Goal: Information Seeking & Learning: Learn about a topic

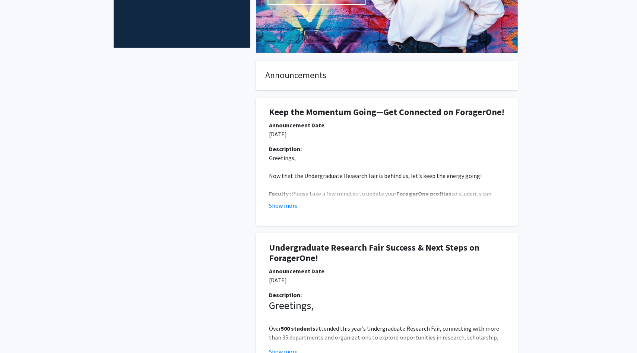
scroll to position [147, 0]
click at [278, 208] on button "Show more" at bounding box center [283, 205] width 29 height 9
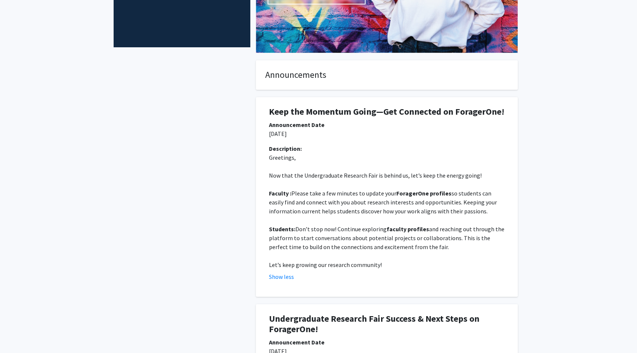
scroll to position [0, 0]
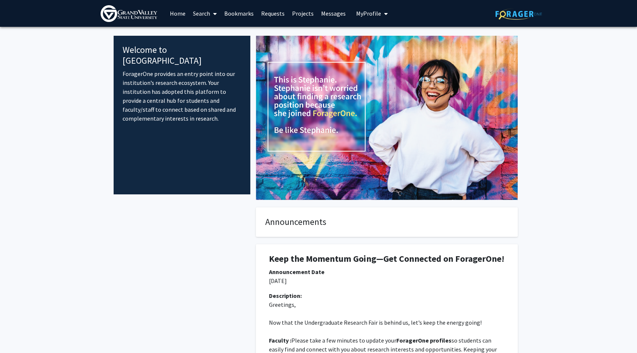
click at [178, 8] on link "Home" at bounding box center [177, 13] width 23 height 26
click at [178, 14] on link "Home" at bounding box center [177, 13] width 23 height 26
click at [181, 14] on link "Home" at bounding box center [177, 13] width 23 height 26
click at [216, 12] on icon at bounding box center [215, 14] width 4 height 6
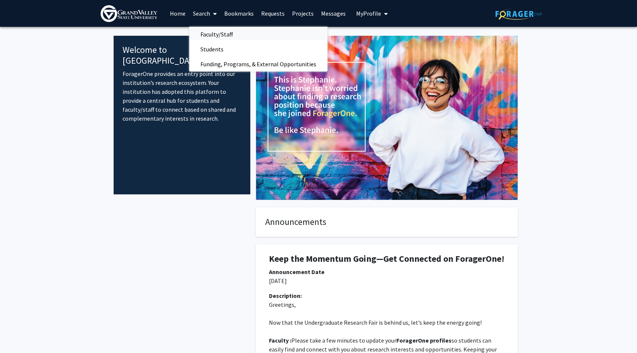
click at [212, 37] on span "Faculty/Staff" at bounding box center [216, 34] width 55 height 15
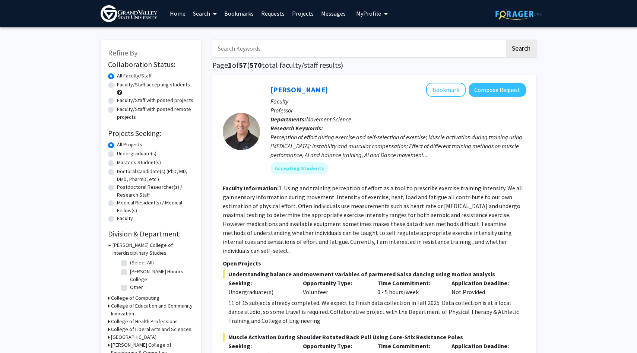
click at [117, 84] on label "Faculty/Staff accepting students" at bounding box center [153, 85] width 73 height 8
click at [117, 84] on input "Faculty/Staff accepting students" at bounding box center [119, 83] width 5 height 5
radio input "true"
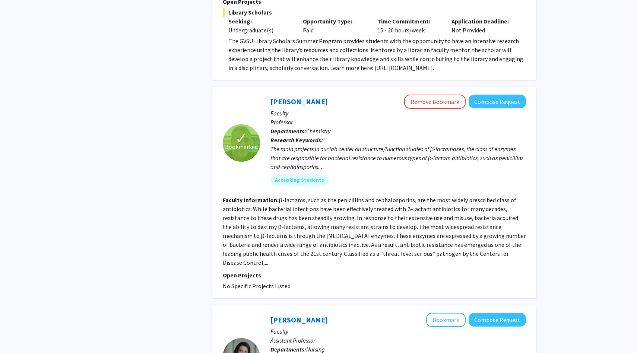
scroll to position [1850, 0]
click at [350, 205] on section "Faculty Information: β-lactams, such as the penicillins and cephalosporins, are…" at bounding box center [374, 232] width 303 height 72
click at [302, 137] on b "Research Keywords:" at bounding box center [296, 140] width 53 height 7
click at [307, 145] on div "The main projects in our lab center on structure/function studies of β-lactamas…" at bounding box center [398, 158] width 256 height 27
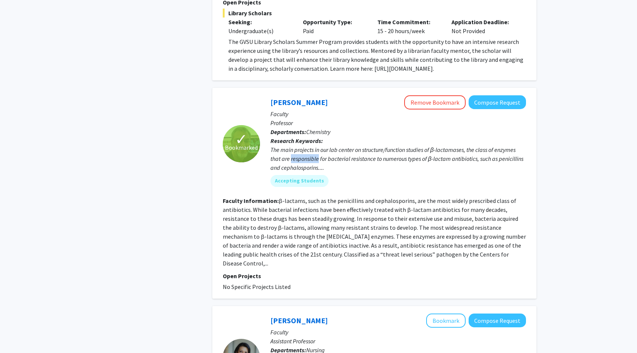
click at [307, 145] on div "The main projects in our lab center on structure/function studies of β-lactamas…" at bounding box center [398, 158] width 256 height 27
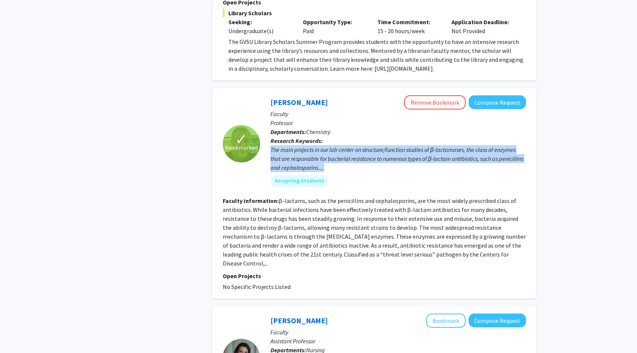
click at [307, 145] on div "The main projects in our lab center on structure/function studies of β-lactamas…" at bounding box center [398, 158] width 256 height 27
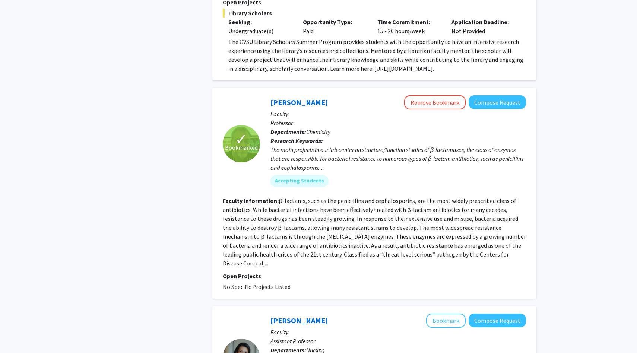
click at [307, 145] on div "The main projects in our lab center on structure/function studies of β-lactamas…" at bounding box center [398, 158] width 256 height 27
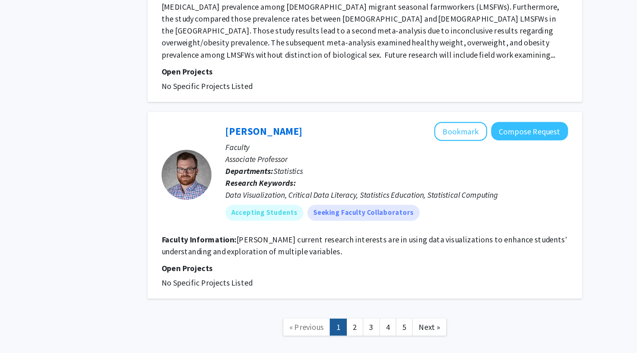
scroll to position [2207, 0]
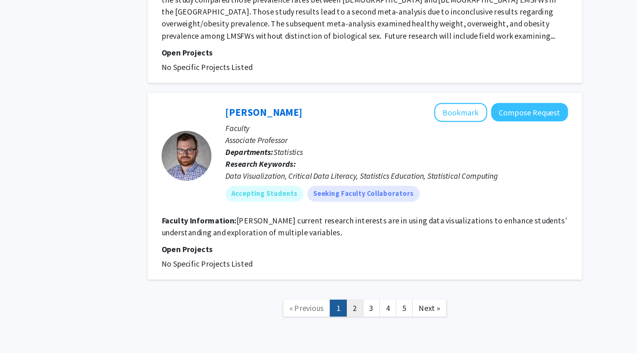
click at [371, 312] on link "2" at bounding box center [367, 318] width 13 height 13
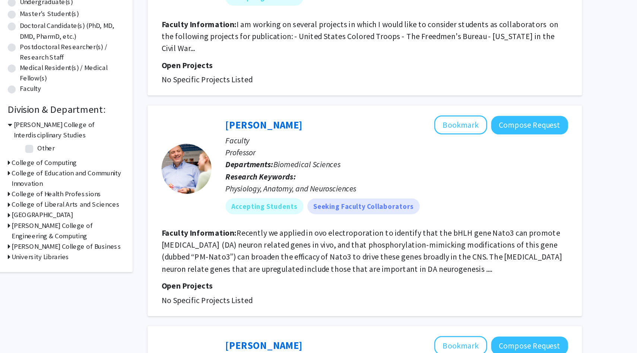
scroll to position [63, 0]
click at [448, 175] on button "Bookmark" at bounding box center [445, 182] width 39 height 14
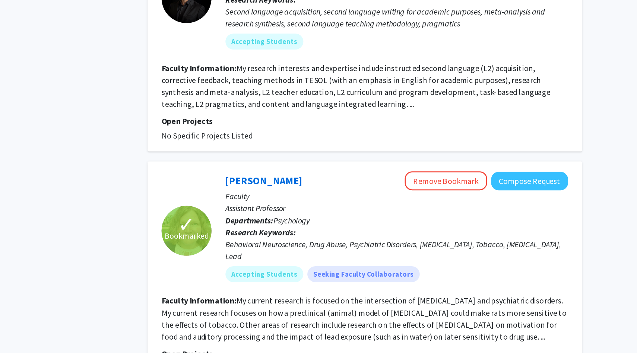
scroll to position [1559, 0]
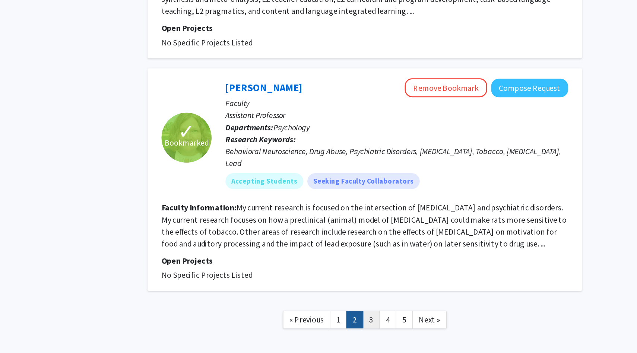
click at [380, 321] on link "3" at bounding box center [379, 327] width 13 height 13
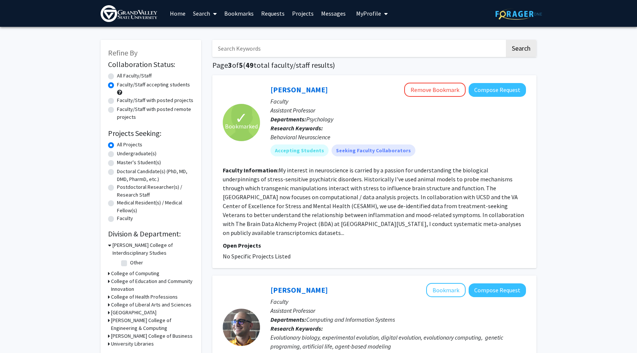
click at [120, 99] on label "Faculty/Staff with posted projects" at bounding box center [155, 100] width 76 height 8
click at [120, 99] on input "Faculty/Staff with posted projects" at bounding box center [119, 98] width 5 height 5
radio input "true"
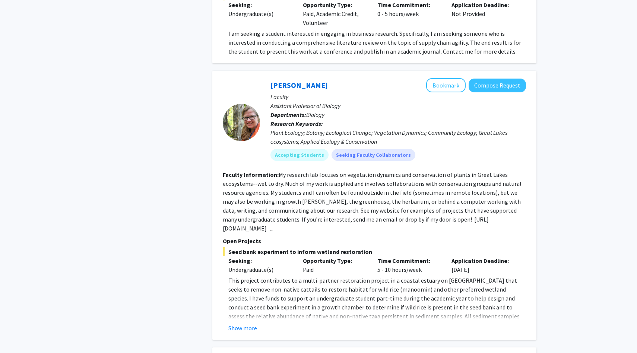
scroll to position [676, 0]
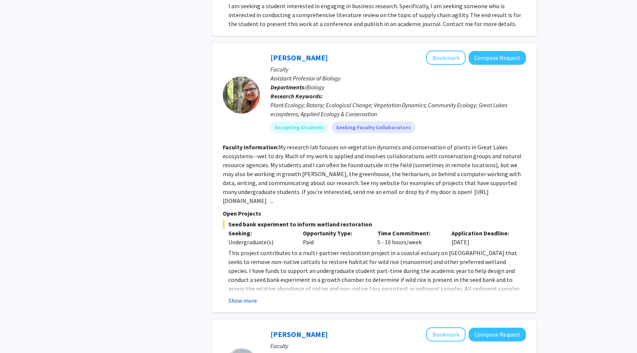
click at [250, 296] on button "Show more" at bounding box center [242, 300] width 29 height 9
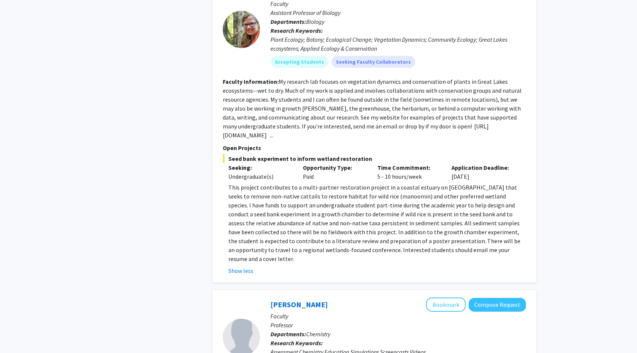
scroll to position [699, 0]
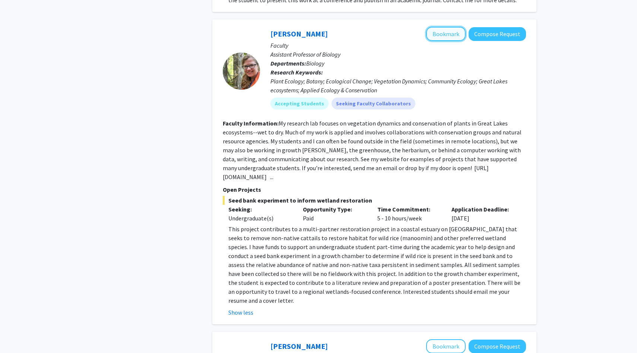
click at [443, 27] on button "Bookmark" at bounding box center [445, 34] width 39 height 14
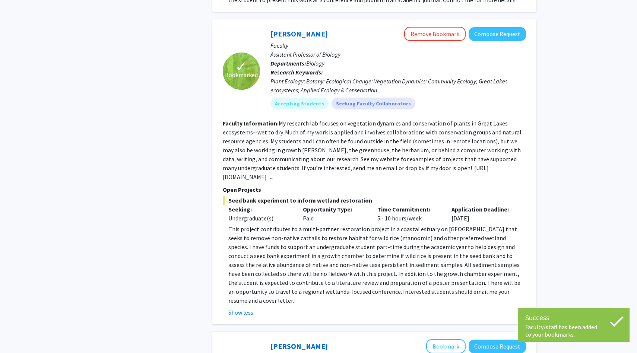
click at [381, 229] on p "This project contributes to a multi-partner restoration project in a coastal es…" at bounding box center [377, 265] width 298 height 80
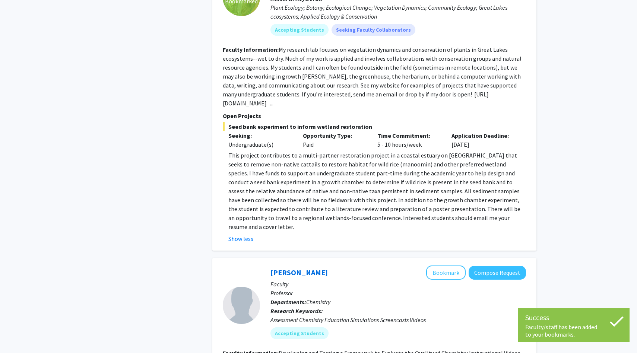
scroll to position [774, 0]
click at [383, 203] on p "This project contributes to a multi-partner restoration project in a coastal es…" at bounding box center [377, 190] width 298 height 80
click at [383, 211] on p "This project contributes to a multi-partner restoration project in a coastal es…" at bounding box center [377, 190] width 298 height 80
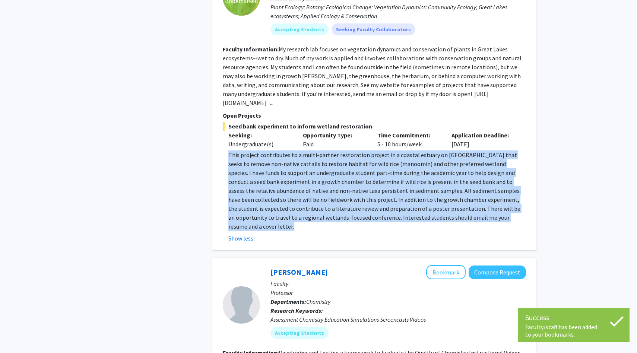
click at [383, 211] on p "This project contributes to a multi-partner restoration project in a coastal es…" at bounding box center [377, 190] width 298 height 80
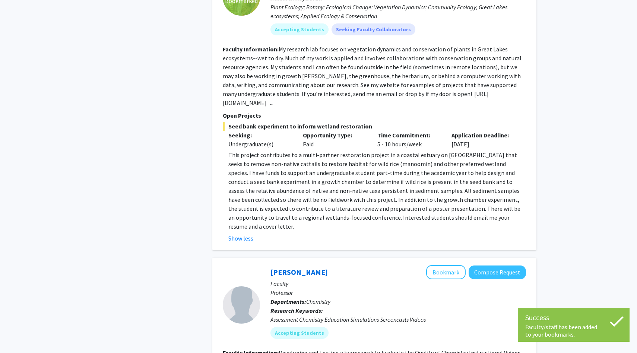
click at [382, 209] on p "This project contributes to a multi-partner restoration project in a coastal es…" at bounding box center [377, 190] width 298 height 80
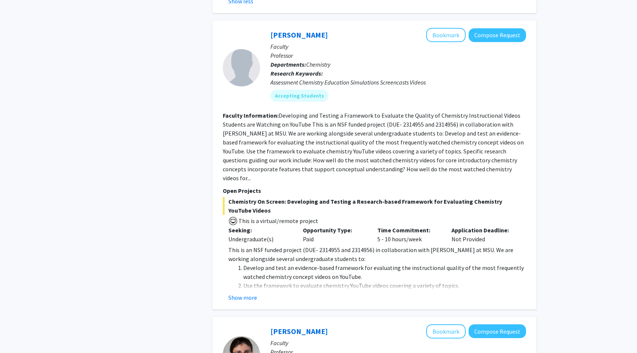
scroll to position [1019, 0]
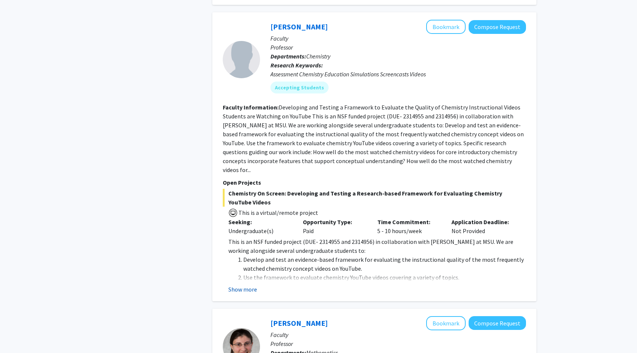
click at [242, 285] on button "Show more" at bounding box center [242, 289] width 29 height 9
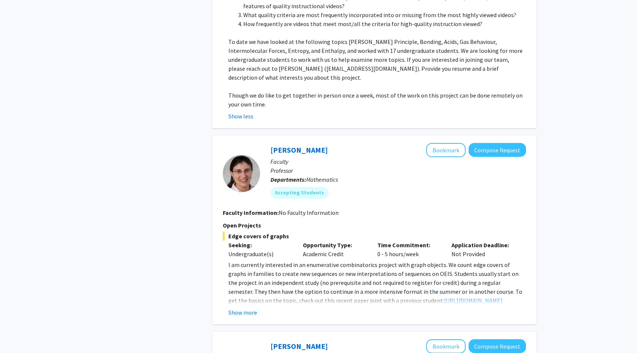
scroll to position [1343, 0]
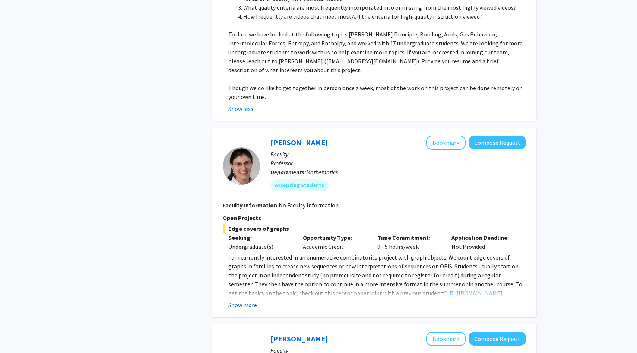
click at [248, 301] on button "Show more" at bounding box center [242, 305] width 29 height 9
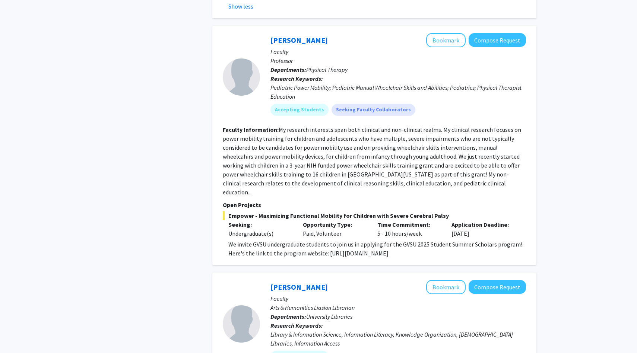
scroll to position [1559, 0]
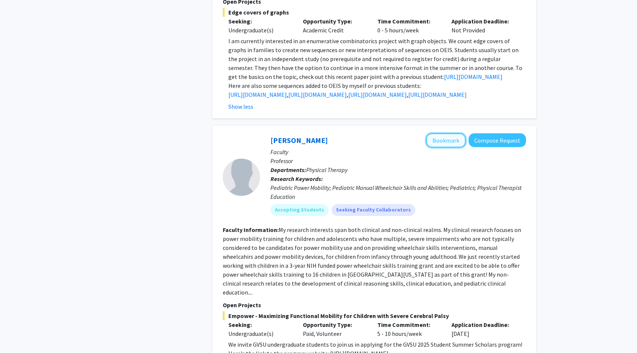
click at [435, 133] on button "Bookmark" at bounding box center [445, 140] width 39 height 14
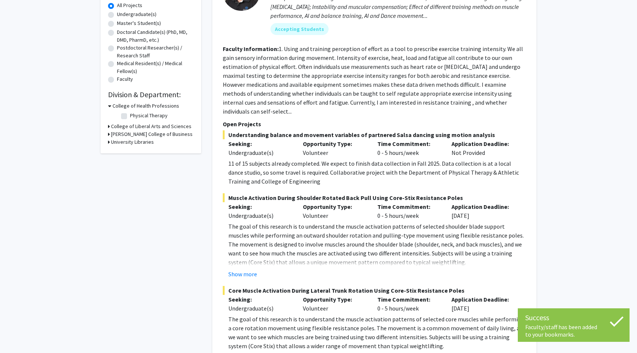
scroll to position [0, 0]
